Goal: Transaction & Acquisition: Purchase product/service

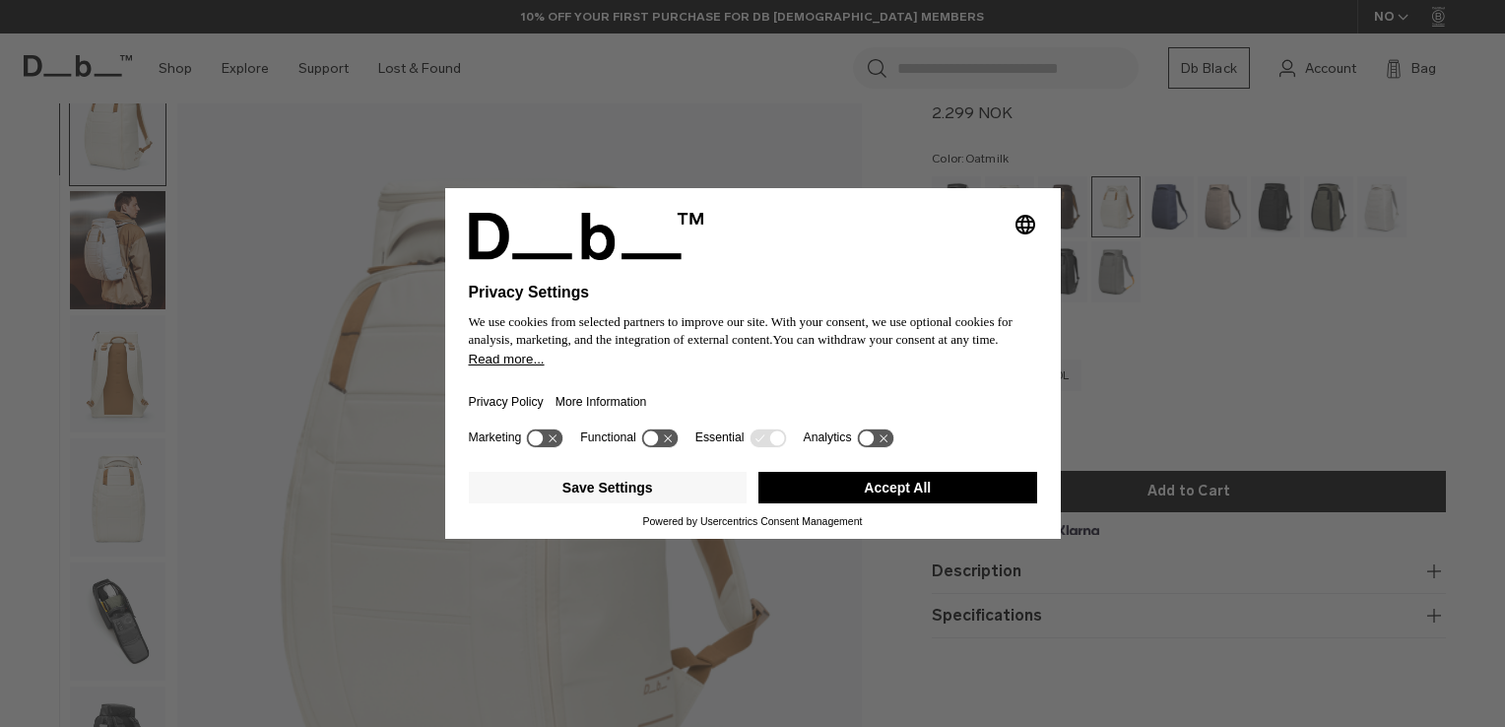
click at [917, 502] on button "Accept All" at bounding box center [897, 488] width 279 height 32
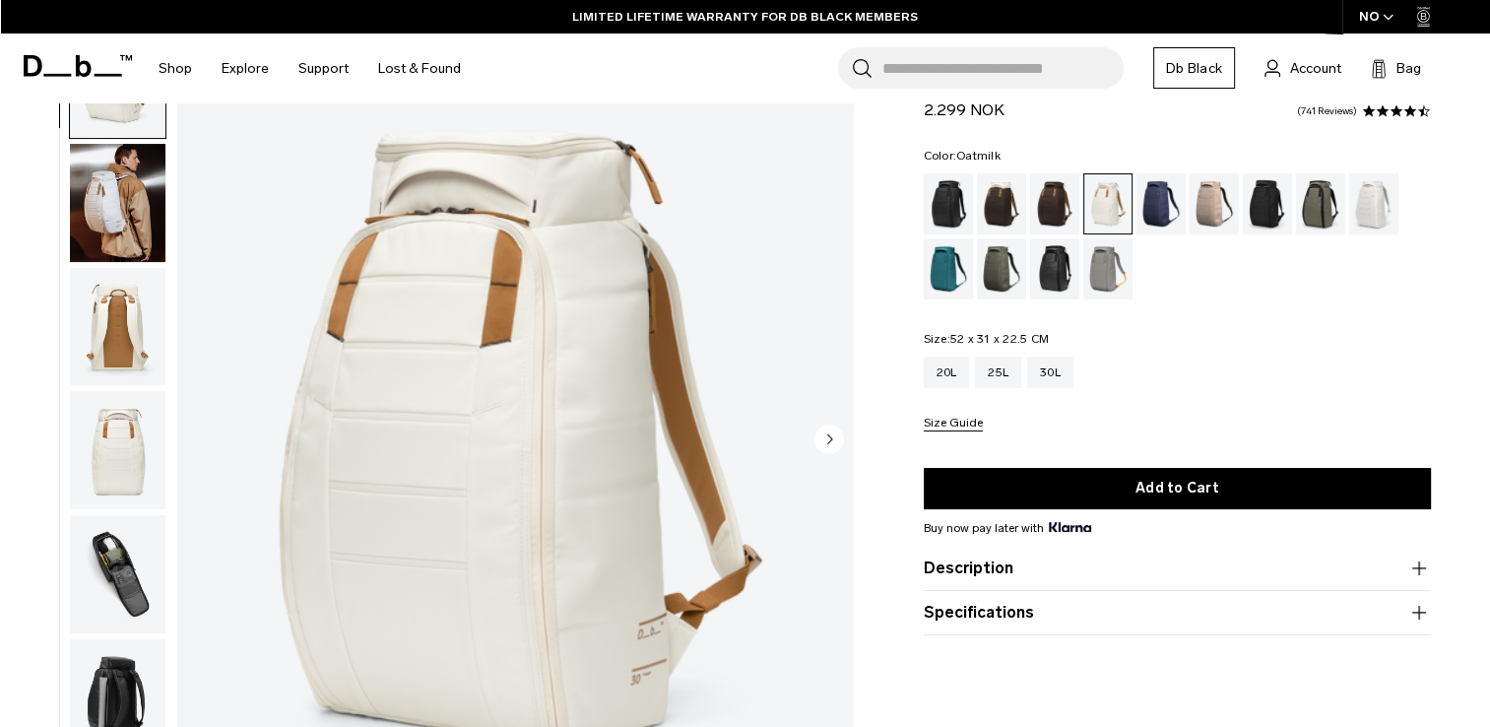
scroll to position [113, 0]
click at [1000, 376] on div "25L" at bounding box center [998, 373] width 46 height 32
